Goal: Task Accomplishment & Management: Manage account settings

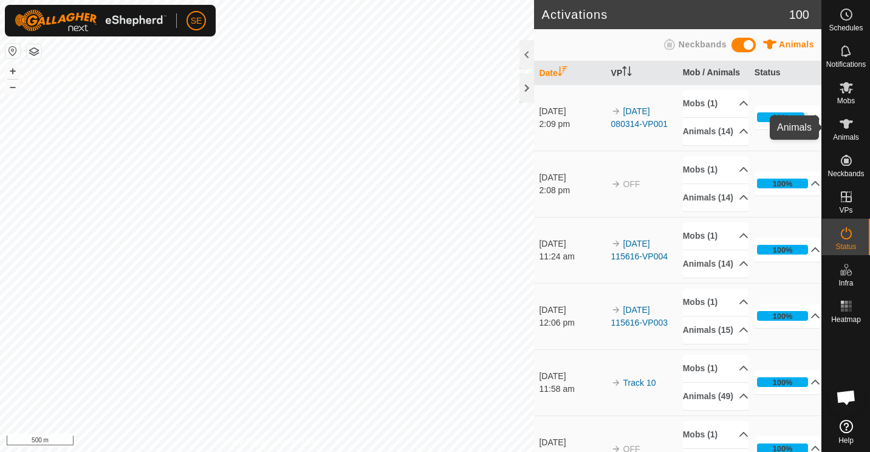
click at [843, 122] on icon at bounding box center [846, 124] width 13 height 10
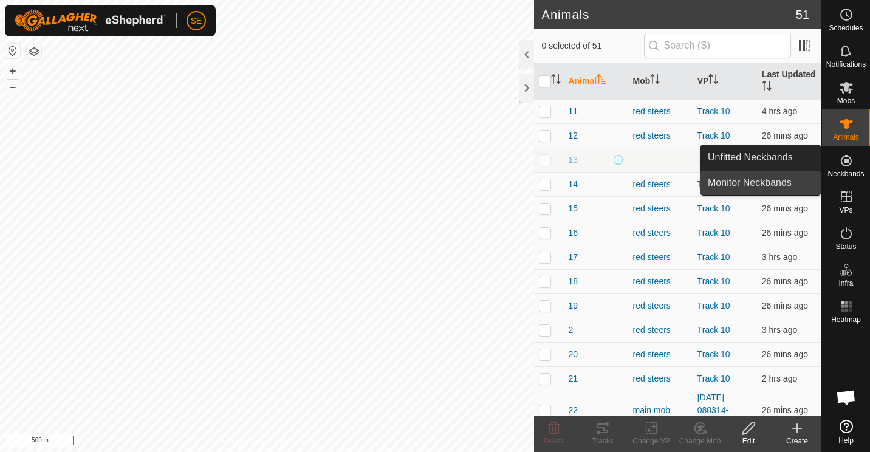
click at [772, 184] on link "Monitor Neckbands" at bounding box center [761, 183] width 120 height 24
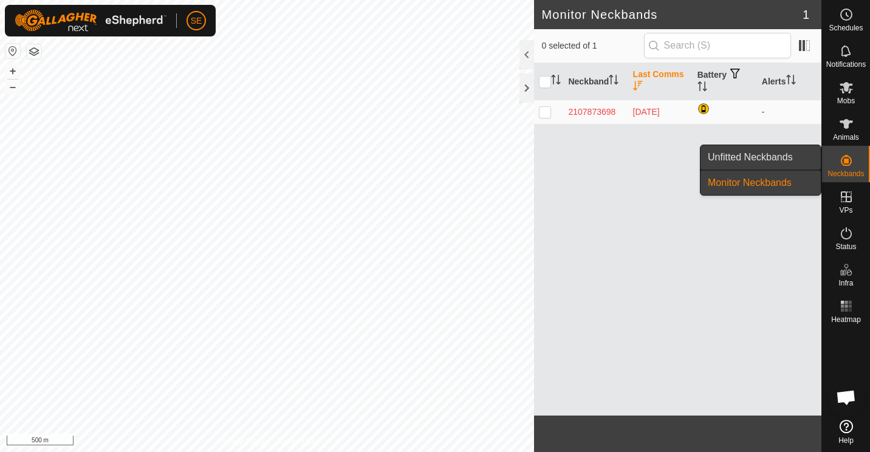
click at [758, 159] on link "Unfitted Neckbands" at bounding box center [761, 157] width 120 height 24
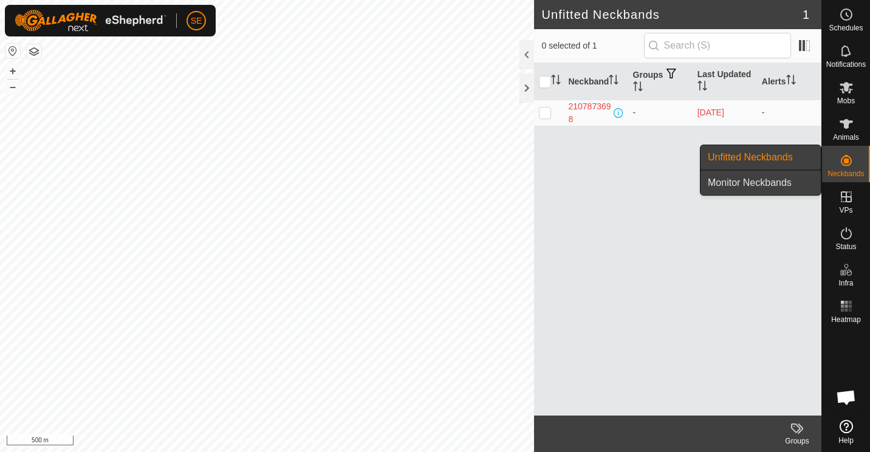
click at [770, 183] on link "Monitor Neckbands" at bounding box center [761, 183] width 120 height 24
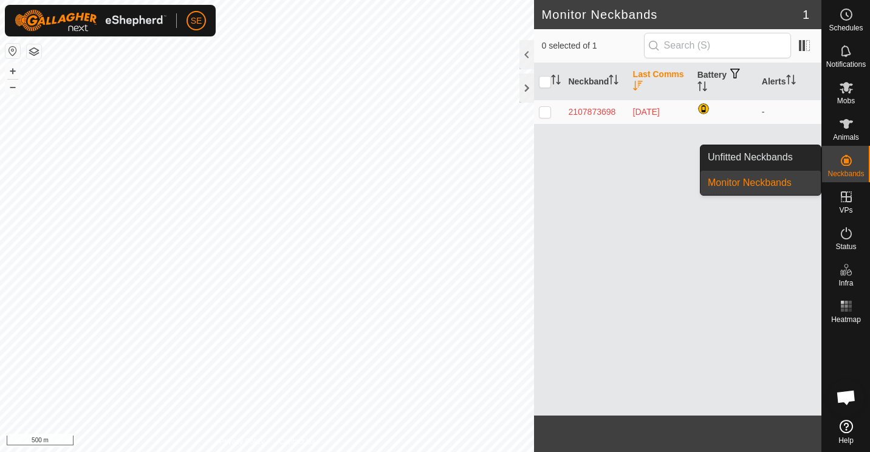
click at [770, 183] on link "Monitor Neckbands" at bounding box center [761, 183] width 120 height 24
click at [761, 159] on link "Unfitted Neckbands" at bounding box center [761, 157] width 120 height 24
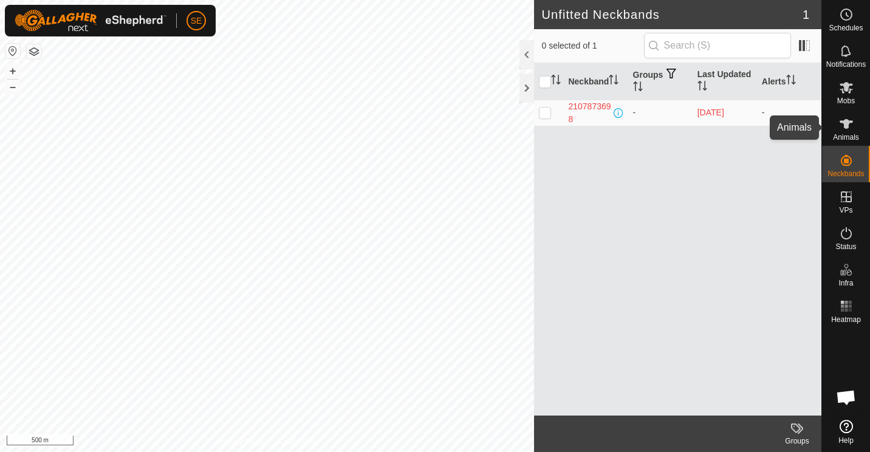
click at [841, 129] on icon at bounding box center [846, 124] width 15 height 15
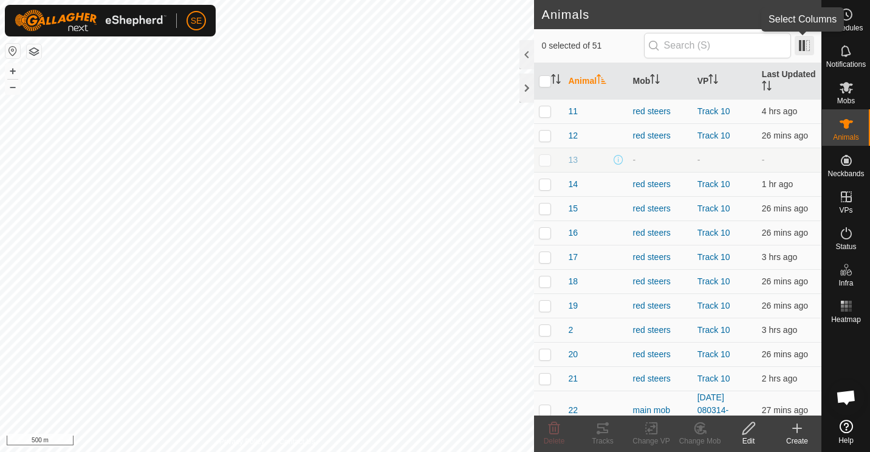
click at [808, 39] on span at bounding box center [804, 45] width 19 height 19
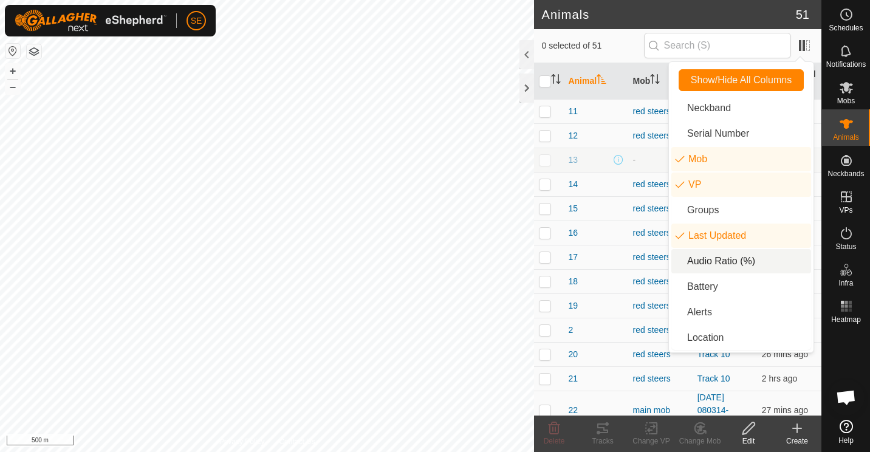
click at [713, 263] on li "Audio Ratio (%)" at bounding box center [742, 261] width 140 height 24
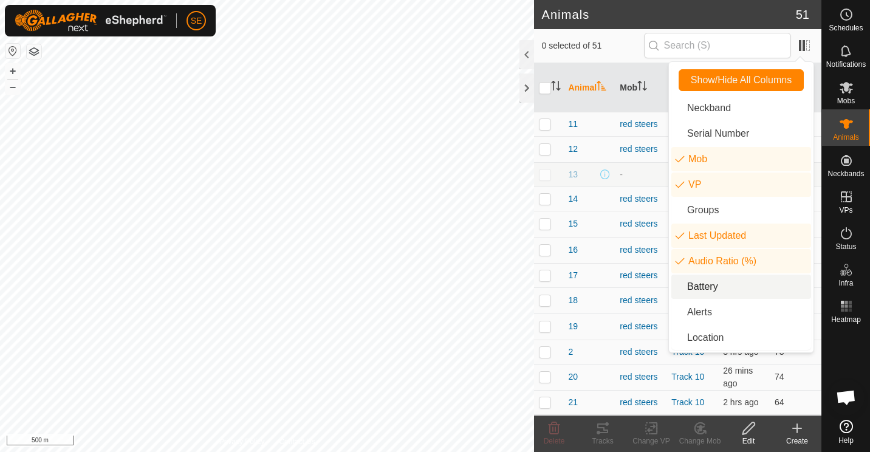
click at [710, 284] on li "Battery" at bounding box center [742, 287] width 140 height 24
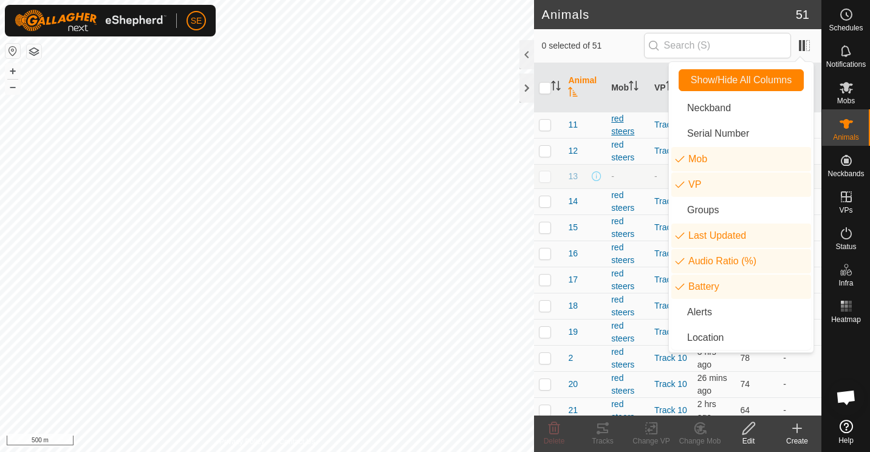
click at [641, 122] on div "red steers" at bounding box center [627, 125] width 33 height 26
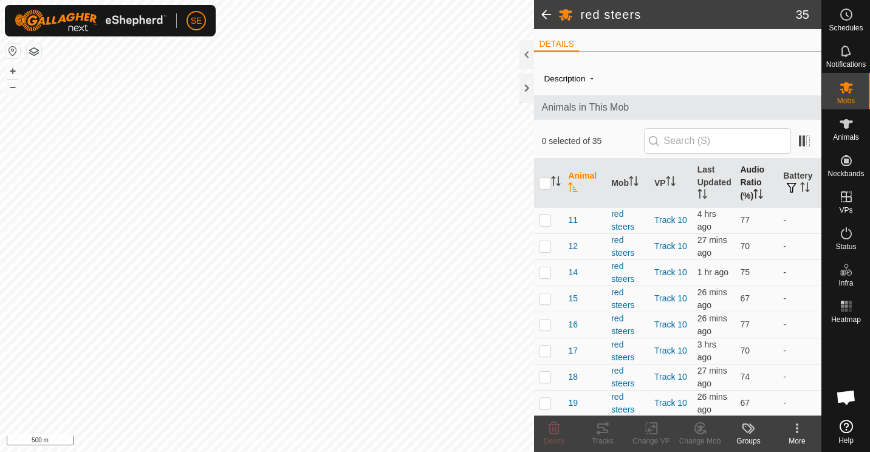
click at [742, 187] on th "Audio Ratio (%)" at bounding box center [756, 183] width 43 height 49
click at [547, 222] on p-checkbox at bounding box center [545, 220] width 12 height 10
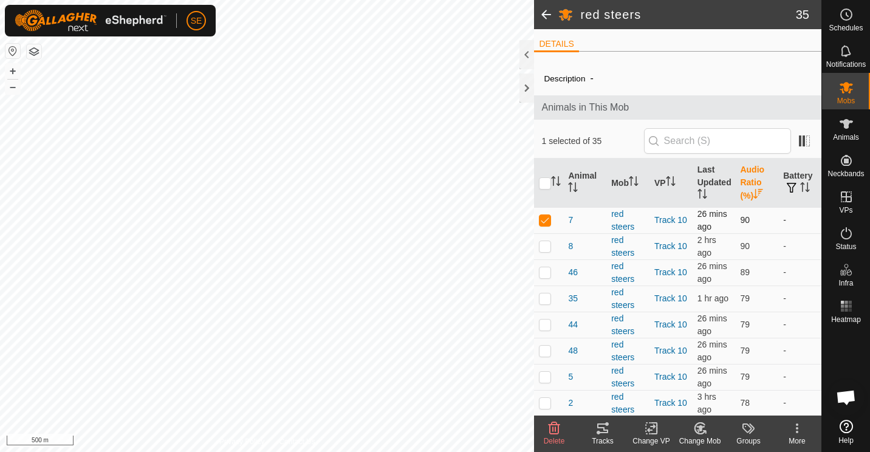
click at [547, 222] on p-checkbox at bounding box center [545, 220] width 12 height 10
checkbox input "false"
click at [545, 246] on p-checkbox at bounding box center [545, 246] width 12 height 10
checkbox input "false"
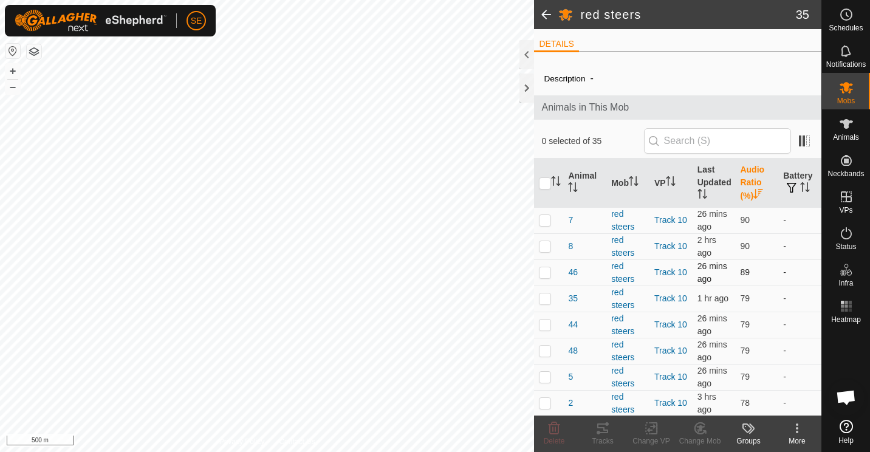
click at [545, 272] on p-checkbox at bounding box center [545, 272] width 12 height 10
checkbox input "false"
click at [545, 295] on p-checkbox at bounding box center [545, 299] width 12 height 10
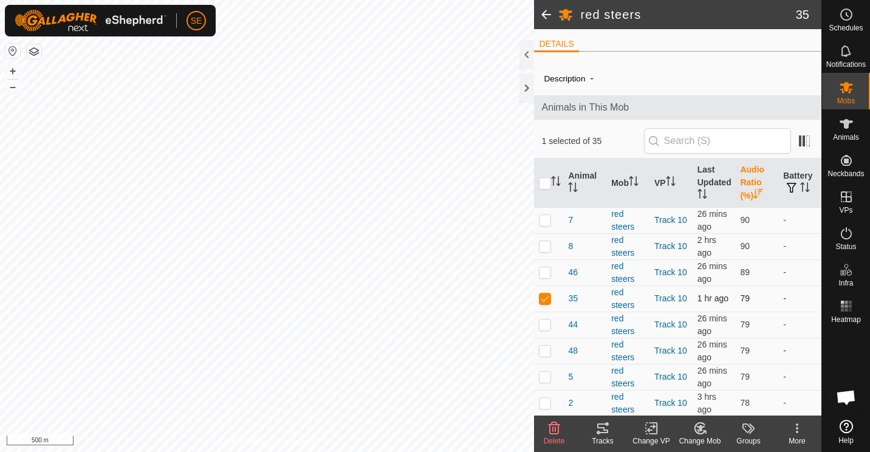
checkbox input "false"
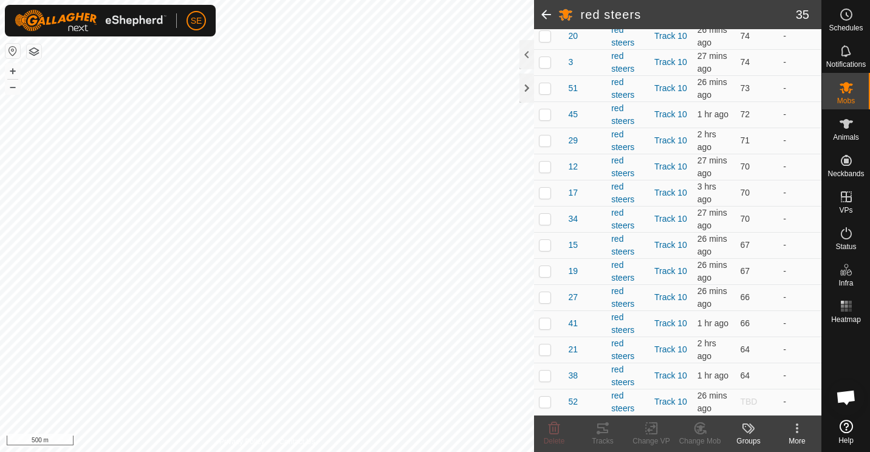
scroll to position [732, 0]
click at [545, 351] on p-checkbox at bounding box center [545, 350] width 12 height 10
checkbox input "false"
click at [542, 375] on p-checkbox at bounding box center [545, 376] width 12 height 10
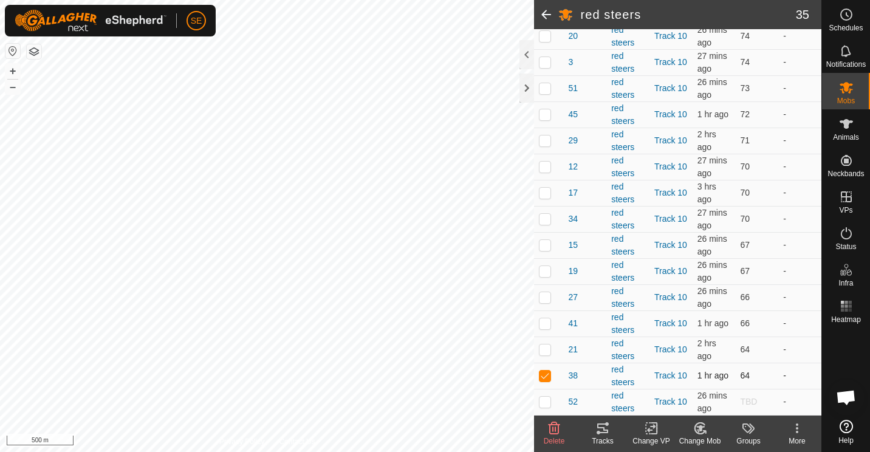
click at [542, 375] on p-checkbox at bounding box center [545, 376] width 12 height 10
checkbox input "false"
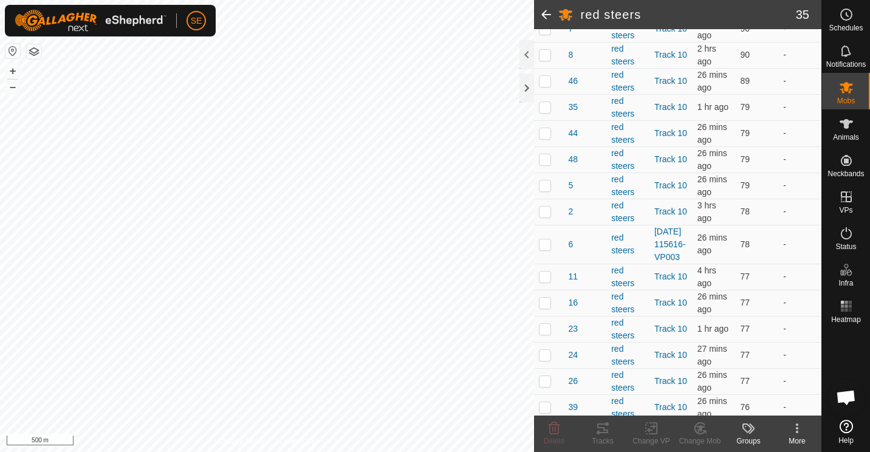
scroll to position [0, 0]
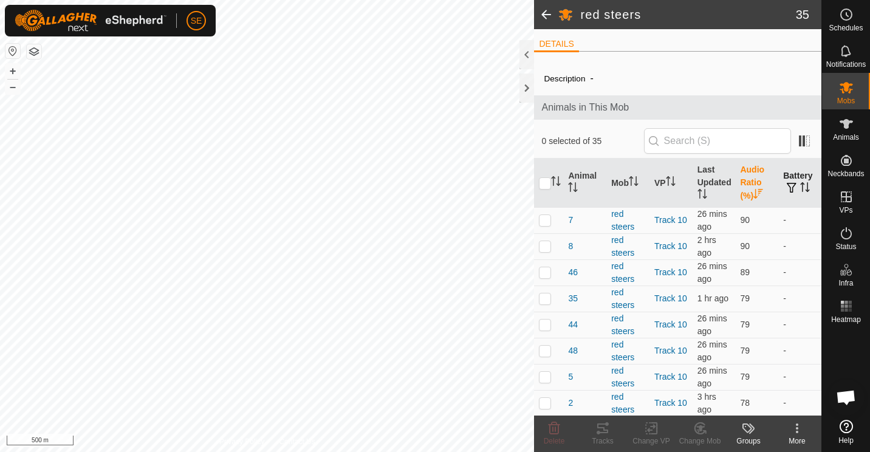
click at [792, 195] on th "Battery" at bounding box center [800, 183] width 43 height 49
click at [795, 143] on span at bounding box center [804, 140] width 19 height 19
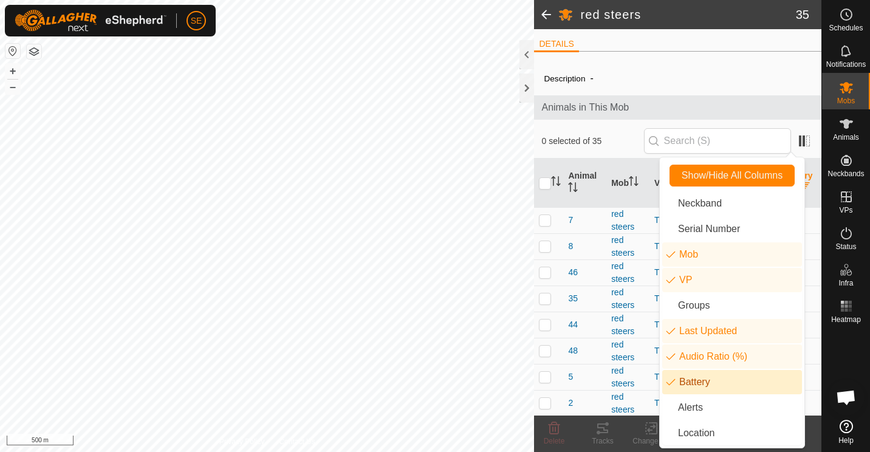
click at [677, 383] on li "Battery" at bounding box center [732, 382] width 140 height 24
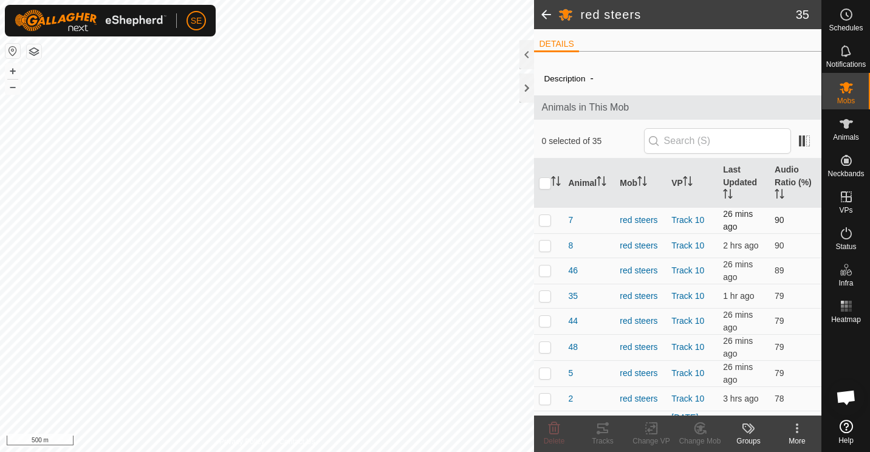
click at [544, 223] on p-checkbox at bounding box center [545, 220] width 12 height 10
checkbox input "false"
click at [196, 179] on div "40 3799927746 main mob 2025-09-04 080314-VP001 + – ⇧ i 500 m" at bounding box center [267, 226] width 534 height 452
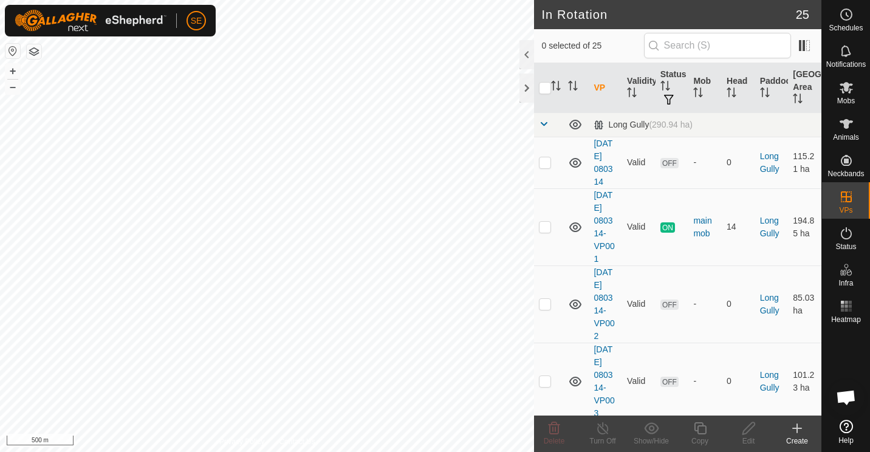
click at [157, 196] on div "40 3799927746 main mob 2025-09-04 080314-VP001 + – ⇧ i 500 m" at bounding box center [267, 226] width 534 height 452
checkbox input "true"
checkbox input "false"
checkbox input "true"
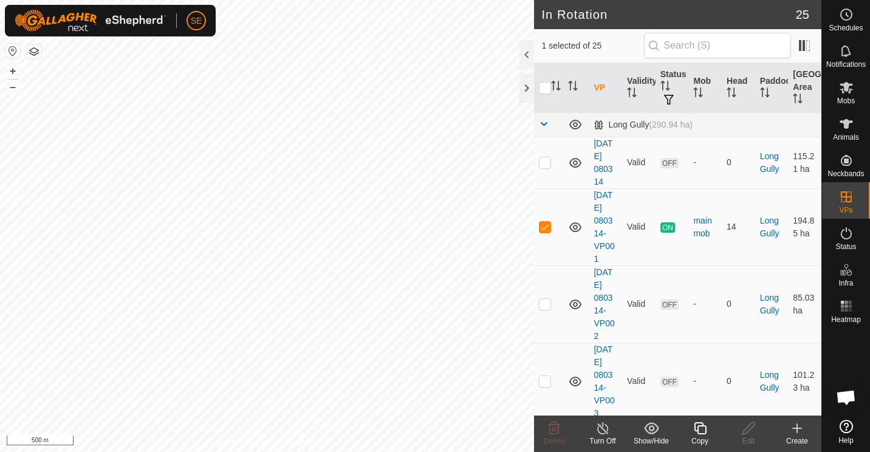
checkbox input "false"
checkbox input "true"
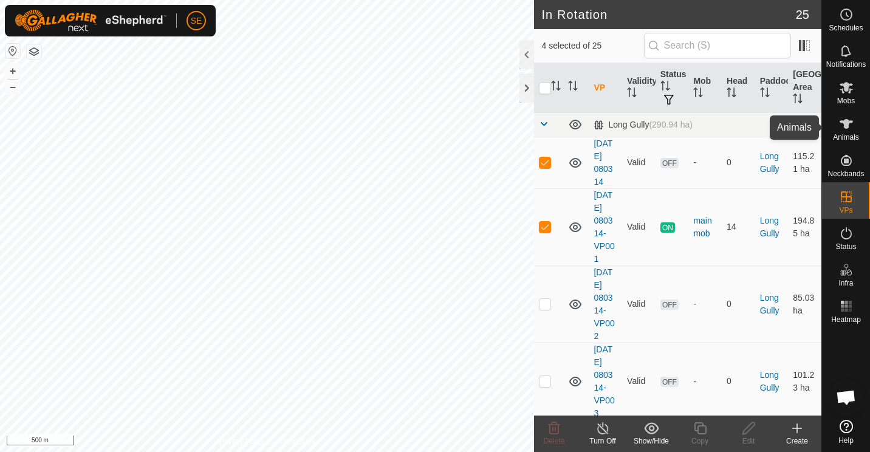
click at [847, 120] on icon at bounding box center [846, 124] width 13 height 10
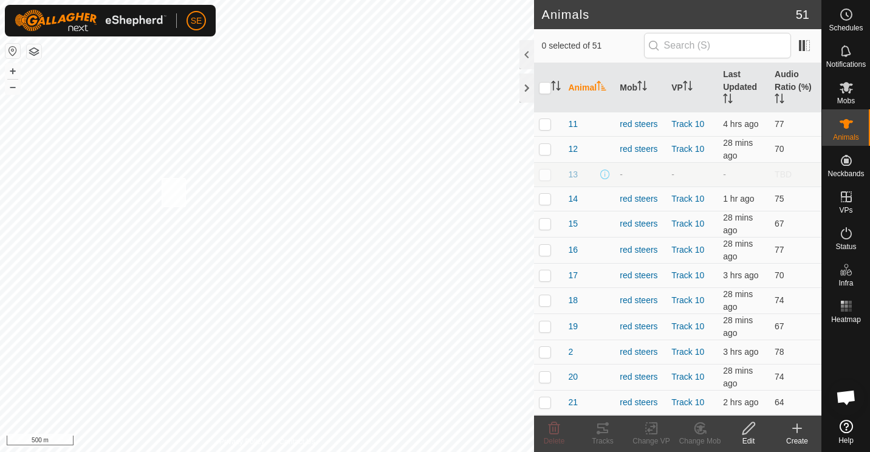
checkbox input "true"
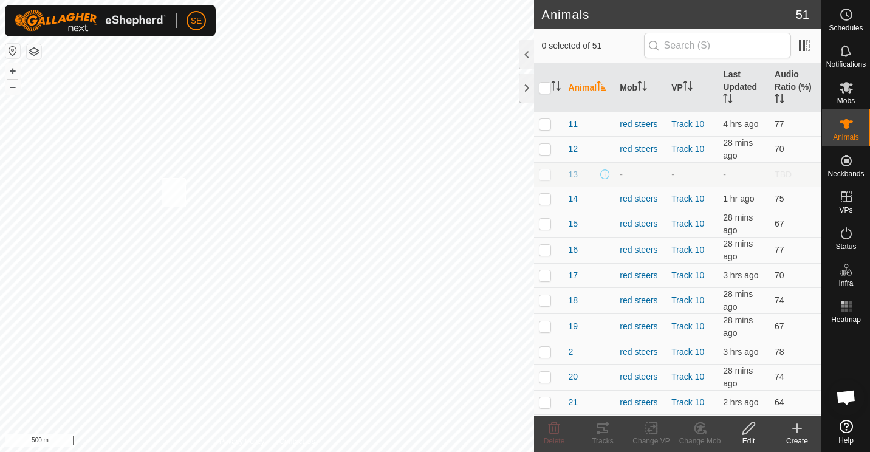
checkbox input "true"
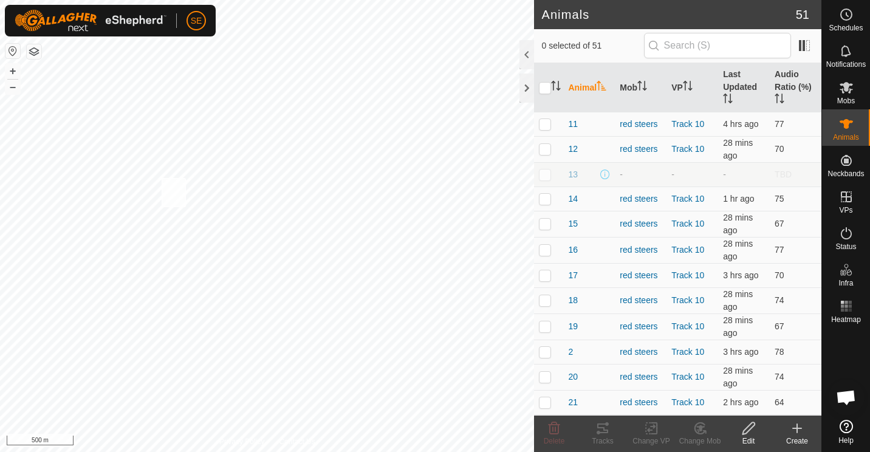
checkbox input "true"
checkbox input "false"
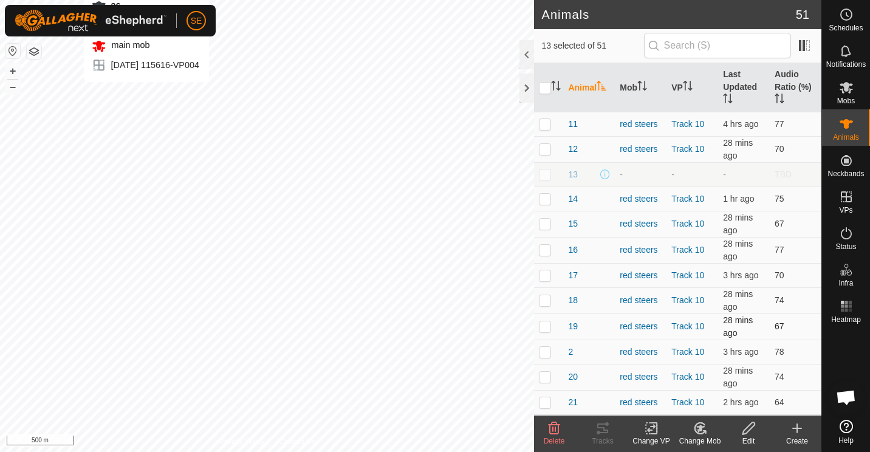
checkbox input "false"
checkbox input "true"
checkbox input "false"
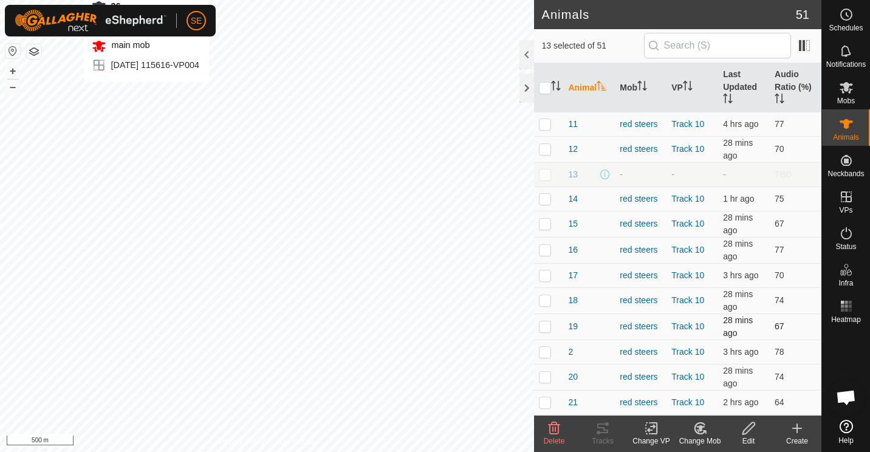
checkbox input "false"
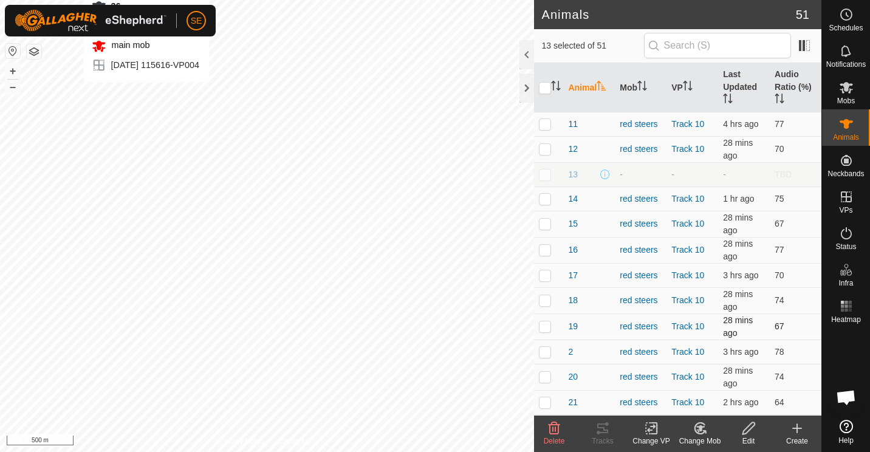
checkbox input "false"
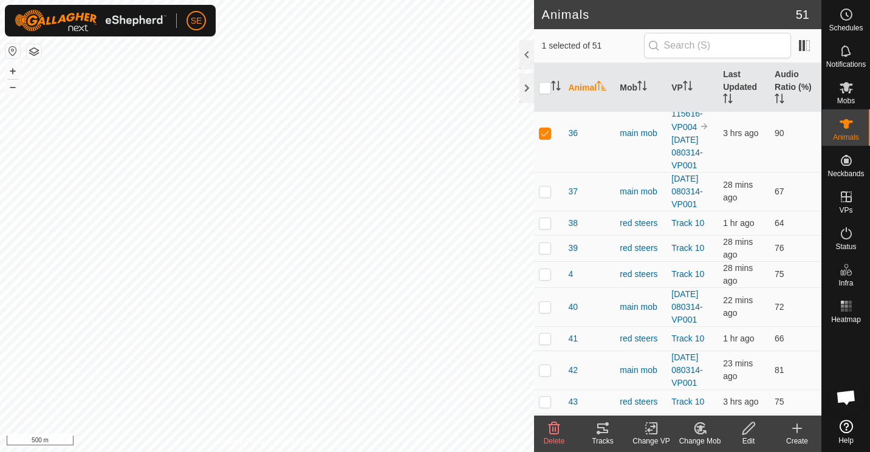
scroll to position [742, 0]
click at [544, 139] on p-checkbox at bounding box center [545, 134] width 12 height 10
checkbox input "false"
checkbox input "true"
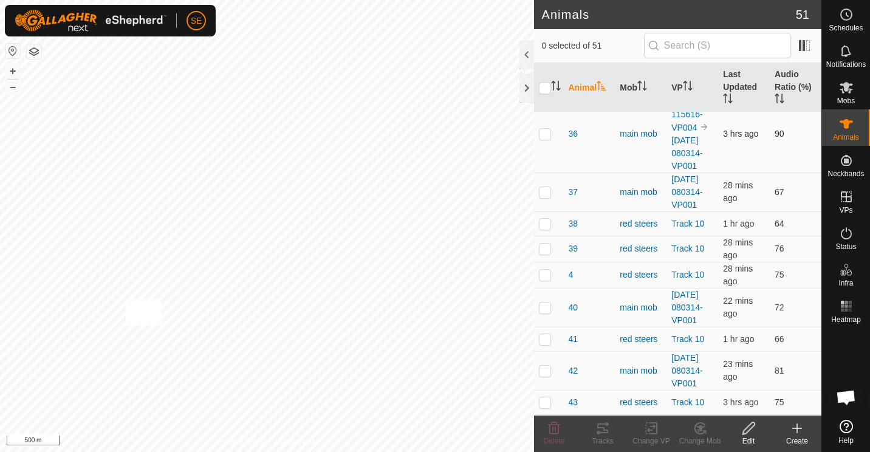
checkbox input "true"
click at [700, 428] on icon at bounding box center [700, 428] width 9 height 6
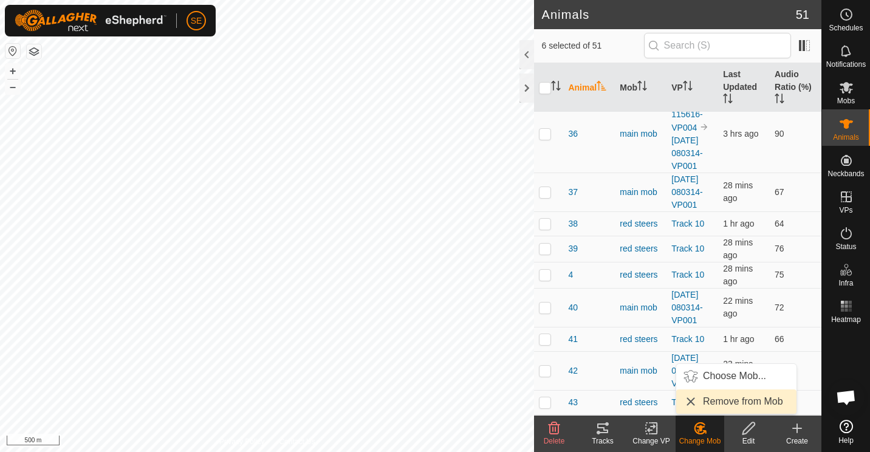
click at [727, 402] on link "Remove from Mob" at bounding box center [736, 402] width 120 height 24
checkbox input "false"
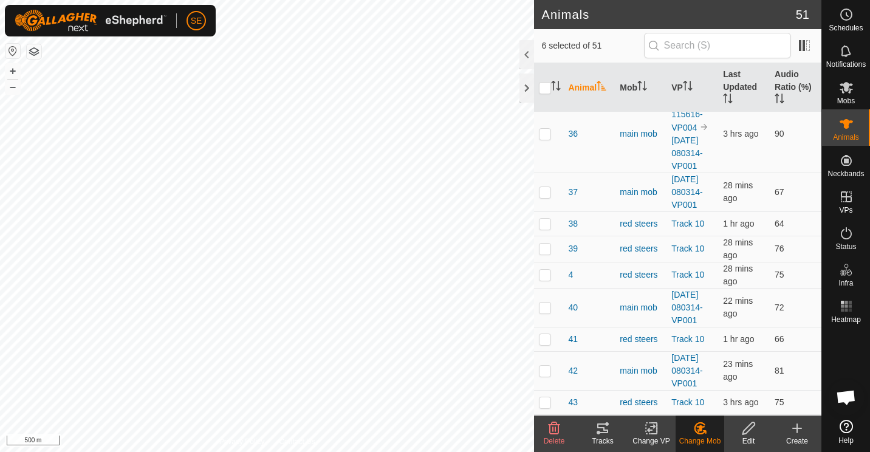
checkbox input "false"
click at [526, 86] on div at bounding box center [527, 88] width 15 height 29
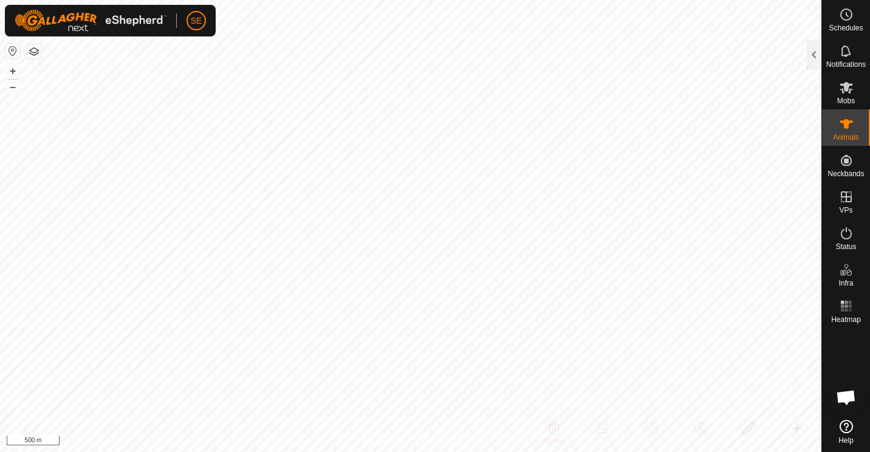
click at [33, 53] on button "button" at bounding box center [34, 51] width 15 height 15
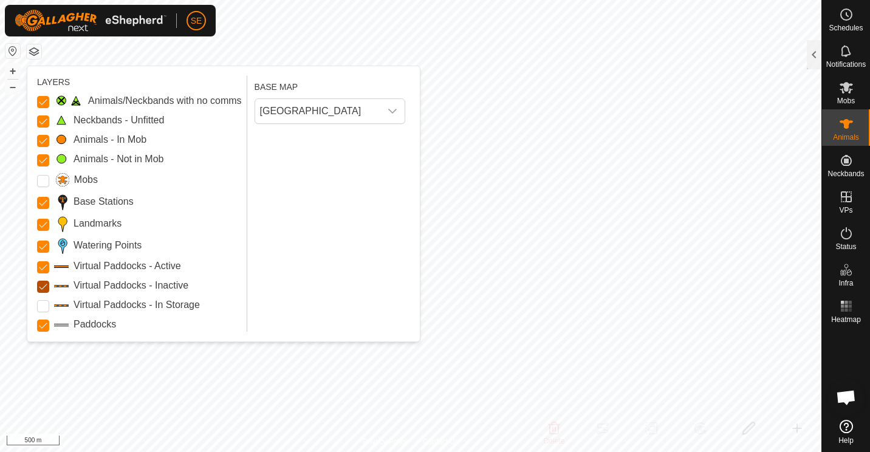
click at [41, 288] on Inactive "Virtual Paddocks - Inactive" at bounding box center [43, 287] width 12 height 12
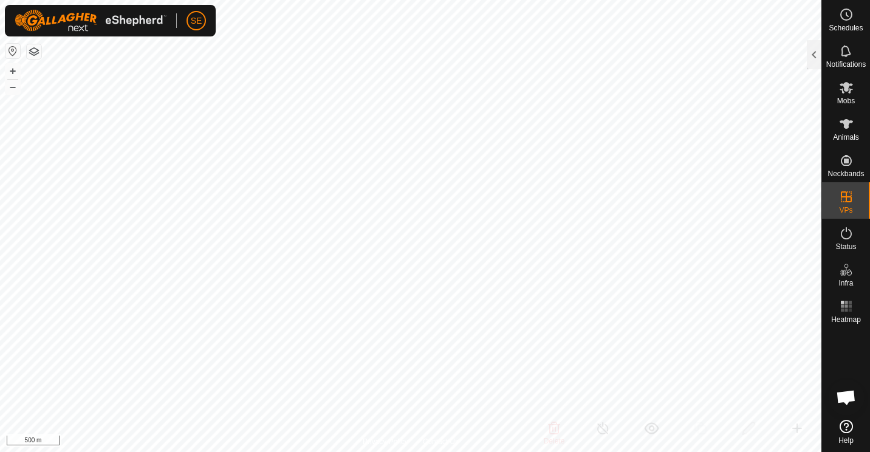
checkbox input "true"
checkbox input "false"
checkbox input "true"
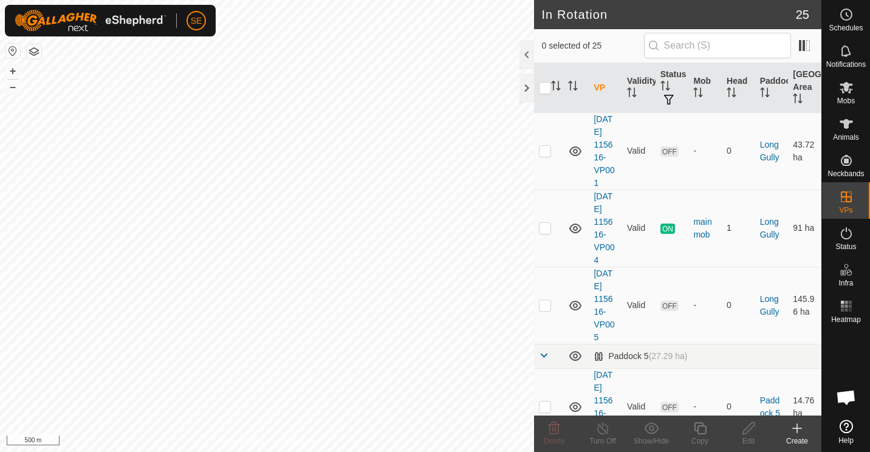
scroll to position [569, 0]
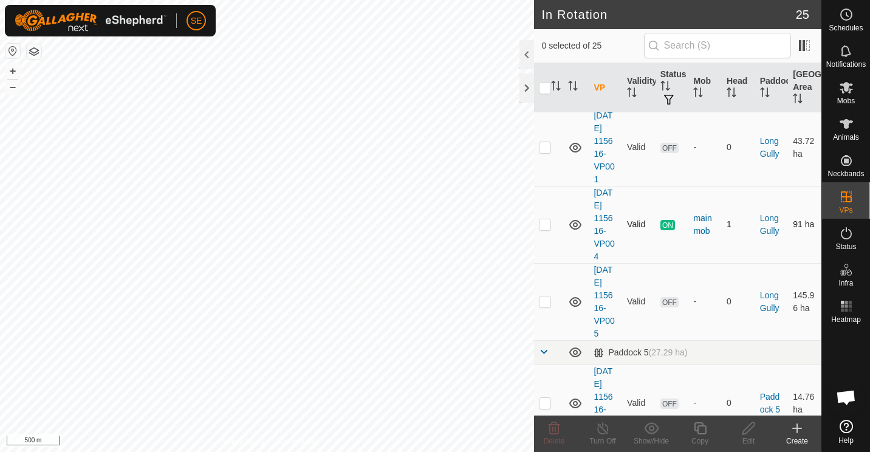
click at [547, 223] on p-checkbox at bounding box center [545, 224] width 12 height 10
checkbox input "false"
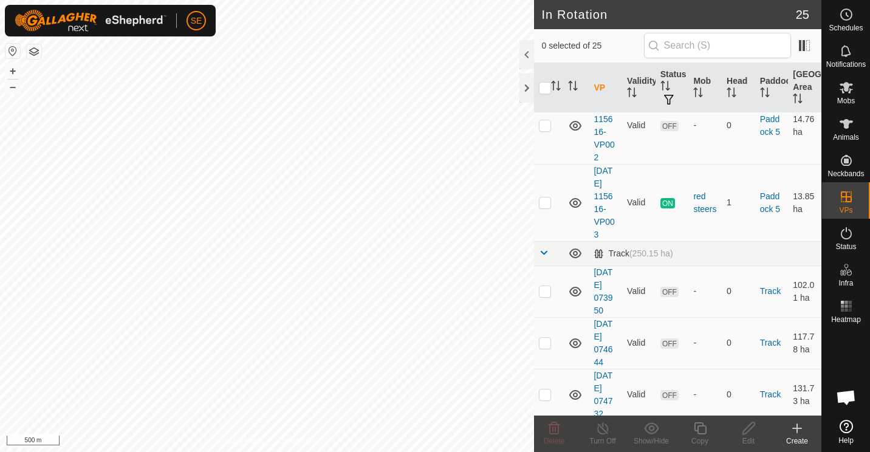
scroll to position [845, 0]
click at [543, 199] on p-checkbox at bounding box center [545, 204] width 12 height 10
click at [544, 201] on p-checkbox at bounding box center [545, 204] width 12 height 10
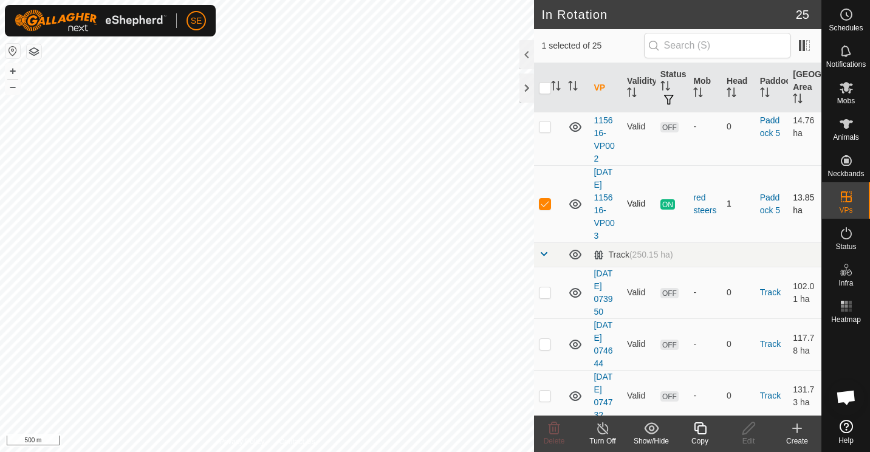
checkbox input "false"
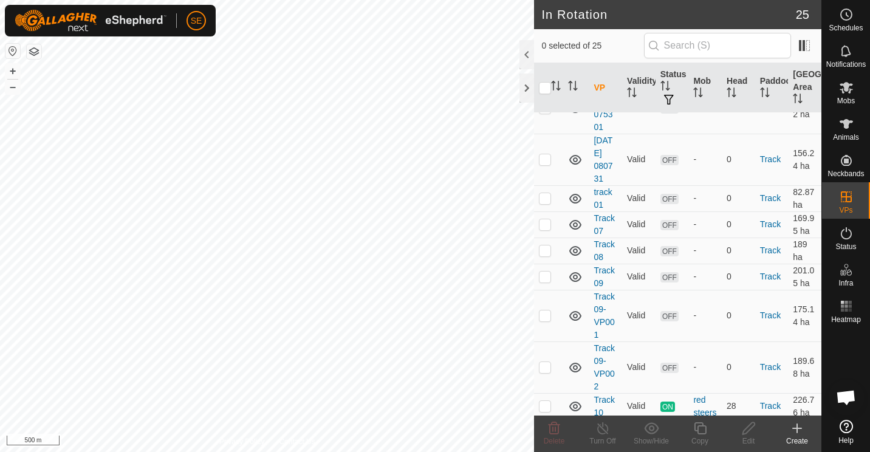
scroll to position [1202, 0]
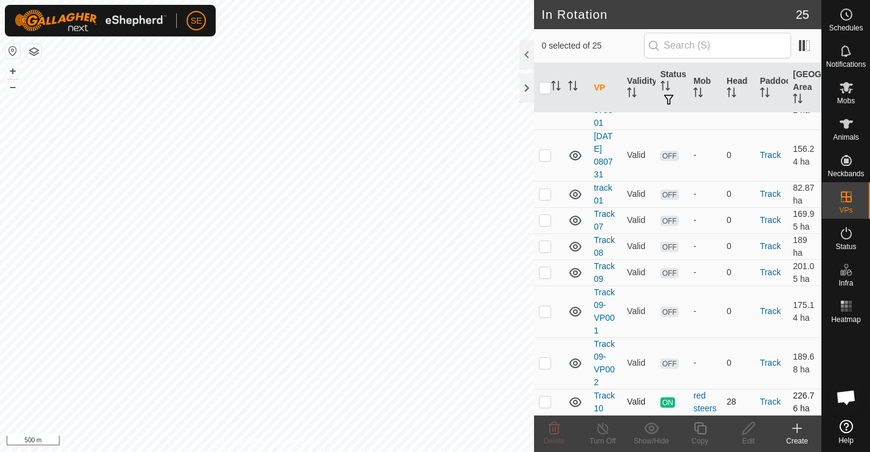
click at [546, 397] on p-checkbox at bounding box center [545, 402] width 12 height 10
checkbox input "false"
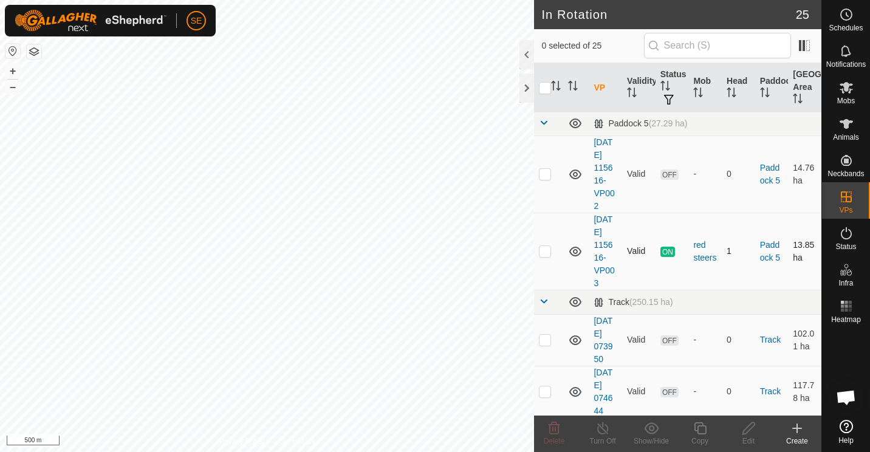
scroll to position [797, 0]
click at [544, 252] on p-checkbox at bounding box center [545, 252] width 12 height 10
click at [546, 253] on p-checkbox at bounding box center [545, 252] width 12 height 10
checkbox input "true"
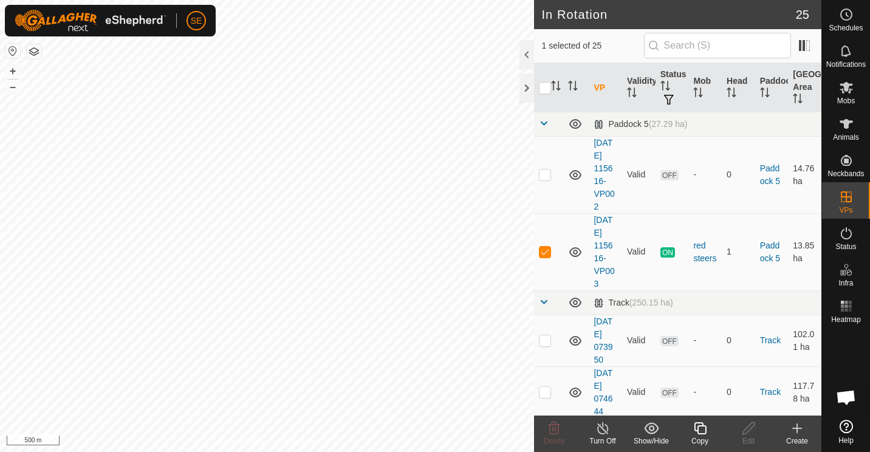
click at [603, 434] on icon at bounding box center [602, 428] width 11 height 12
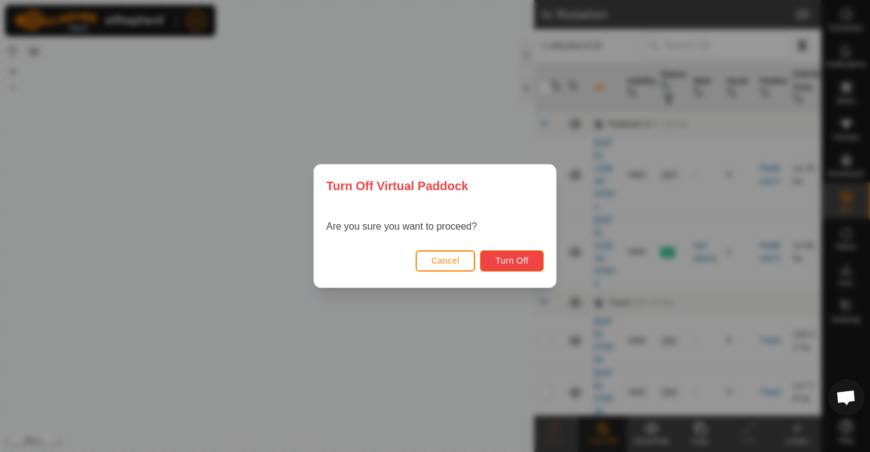
click at [511, 261] on span "Turn Off" at bounding box center [511, 261] width 33 height 10
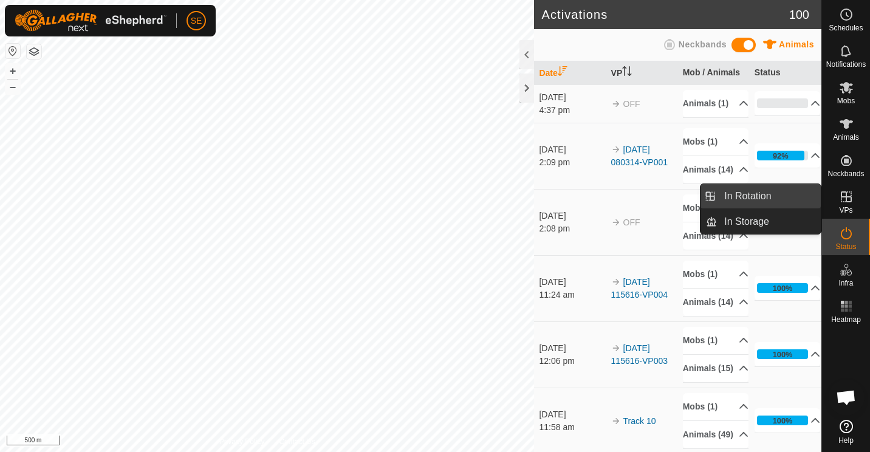
click at [748, 199] on link "In Rotation" at bounding box center [769, 196] width 104 height 24
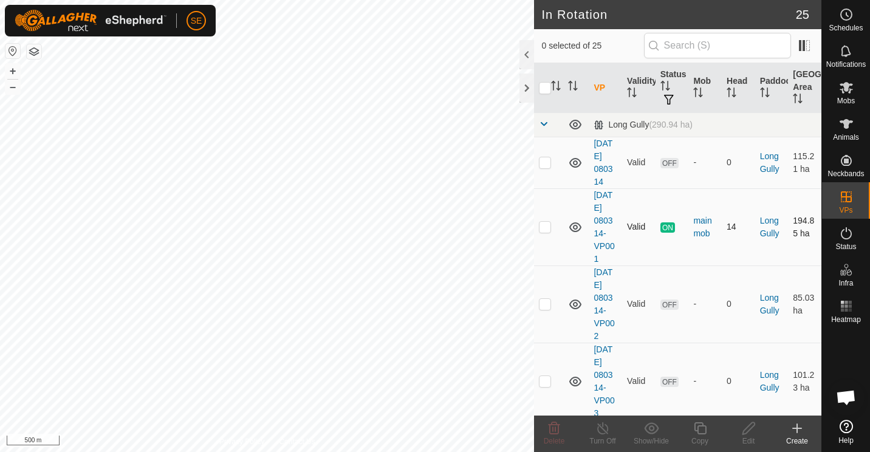
click at [545, 226] on p-checkbox at bounding box center [545, 227] width 12 height 10
checkbox input "false"
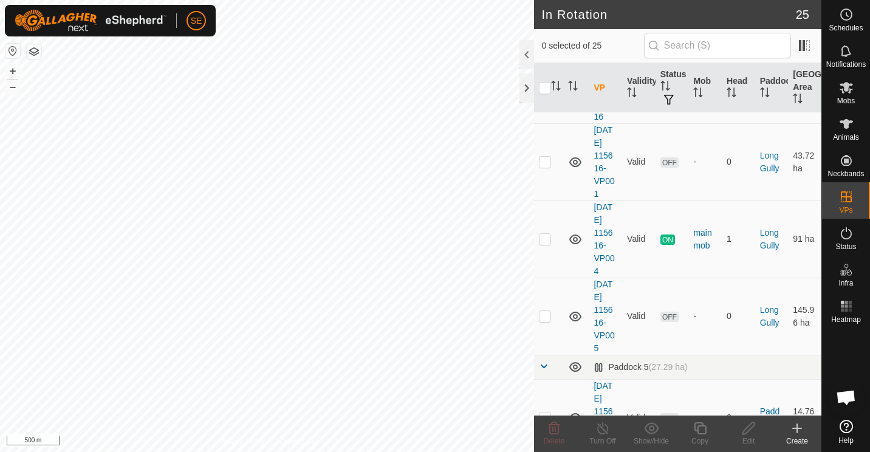
scroll to position [555, 0]
click at [546, 237] on p-checkbox at bounding box center [545, 238] width 12 height 10
checkbox input "true"
click at [604, 428] on icon at bounding box center [603, 428] width 15 height 15
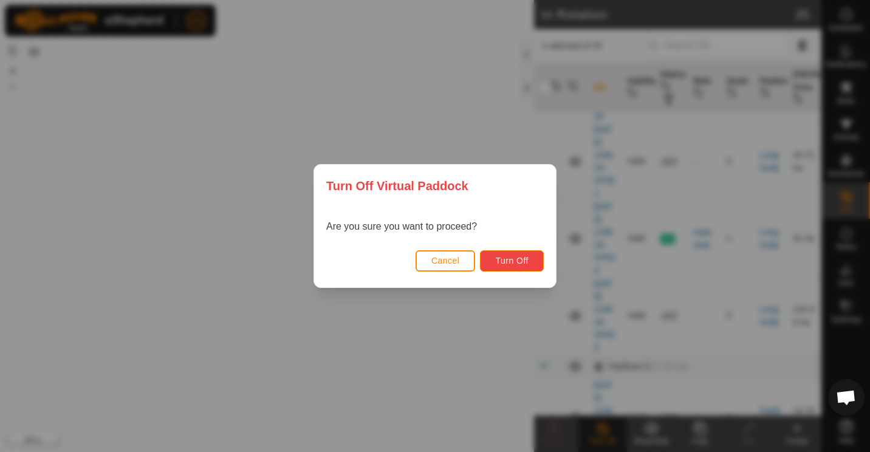
click at [526, 261] on span "Turn Off" at bounding box center [511, 261] width 33 height 10
click at [450, 258] on span "Cancel" at bounding box center [445, 261] width 29 height 10
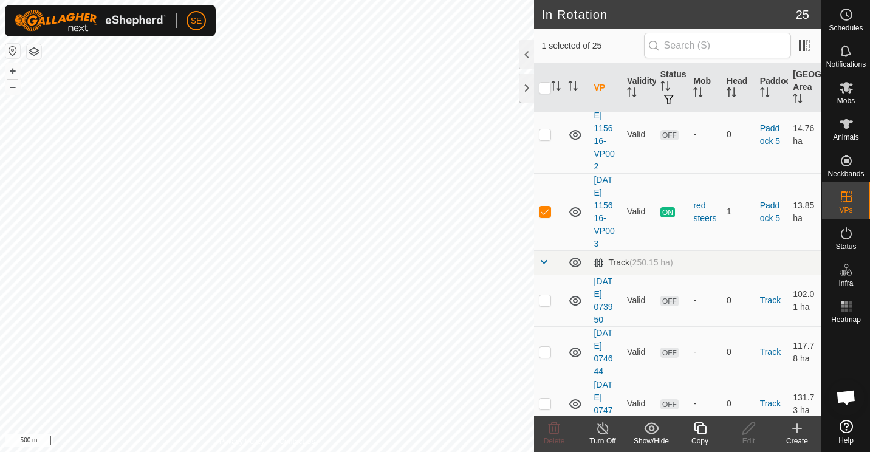
scroll to position [835, 0]
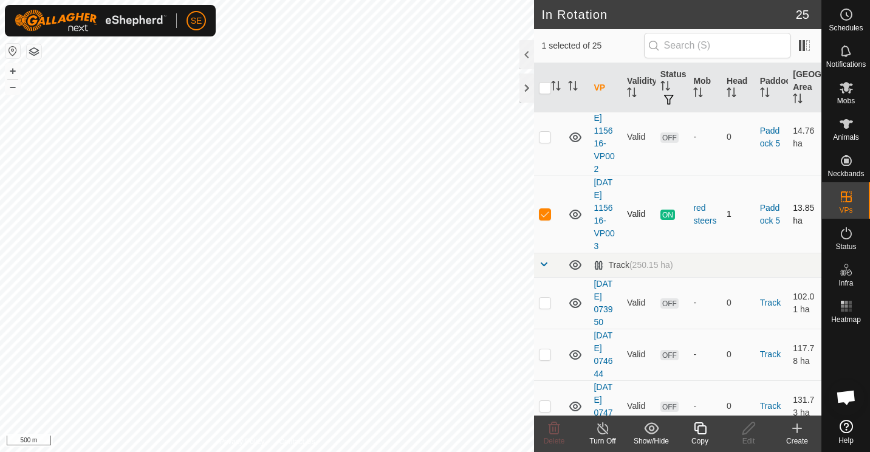
checkbox input "false"
checkbox input "true"
click at [605, 433] on icon at bounding box center [603, 428] width 15 height 15
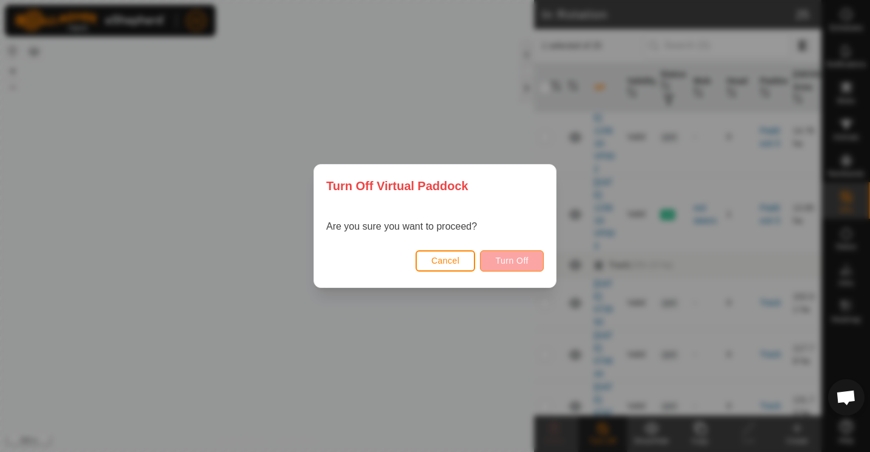
drag, startPoint x: 523, startPoint y: 295, endPoint x: 517, endPoint y: 259, distance: 36.3
click at [517, 259] on div "Turn Off Virtual Paddock Are you sure you want to proceed? Cancel Turn Off" at bounding box center [435, 226] width 870 height 452
click at [517, 259] on span "Turn Off" at bounding box center [511, 261] width 33 height 10
